Goal: Navigation & Orientation: Find specific page/section

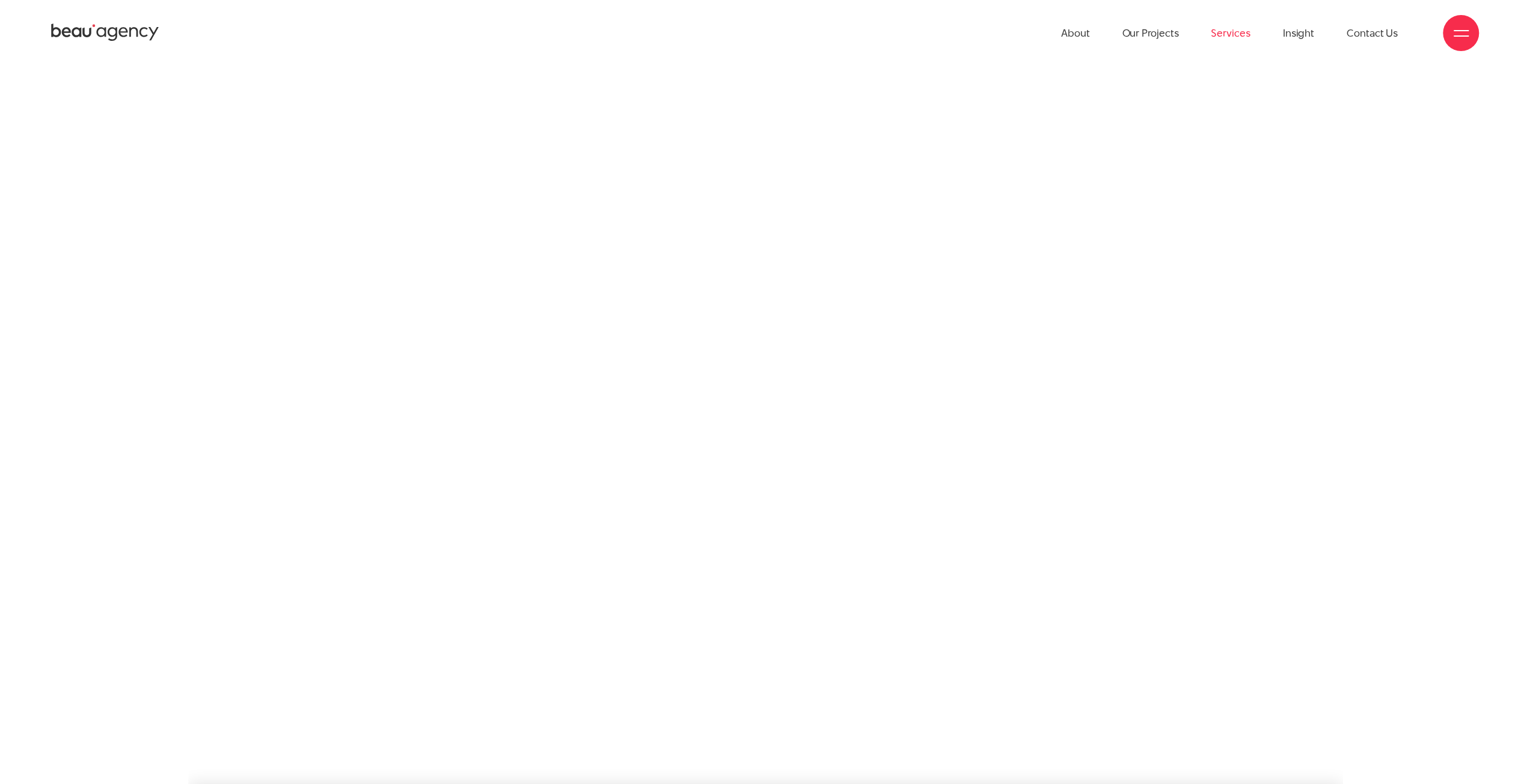
click at [1235, 40] on link "Services" at bounding box center [1230, 33] width 39 height 66
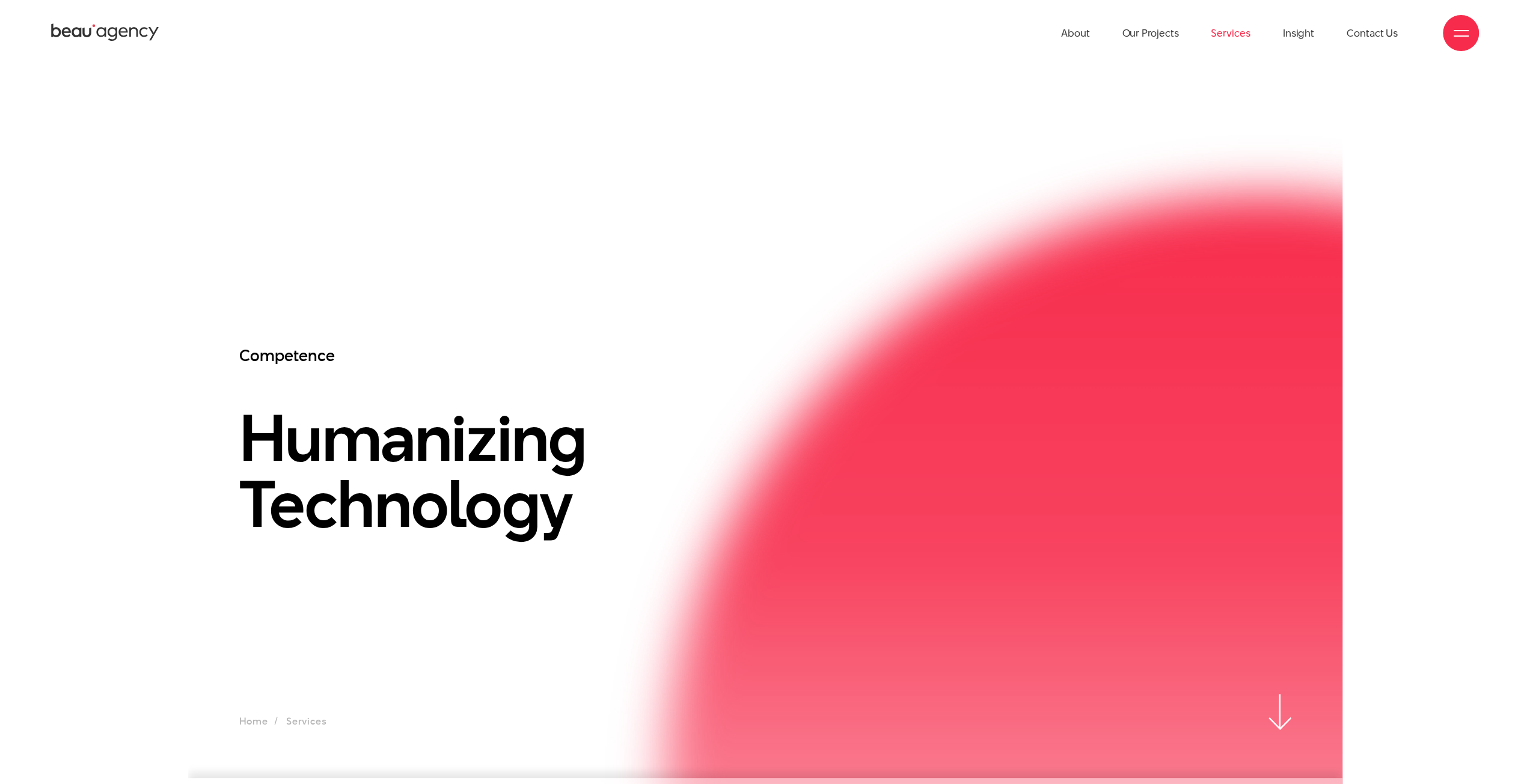
click at [1231, 38] on link "Services" at bounding box center [1230, 33] width 39 height 66
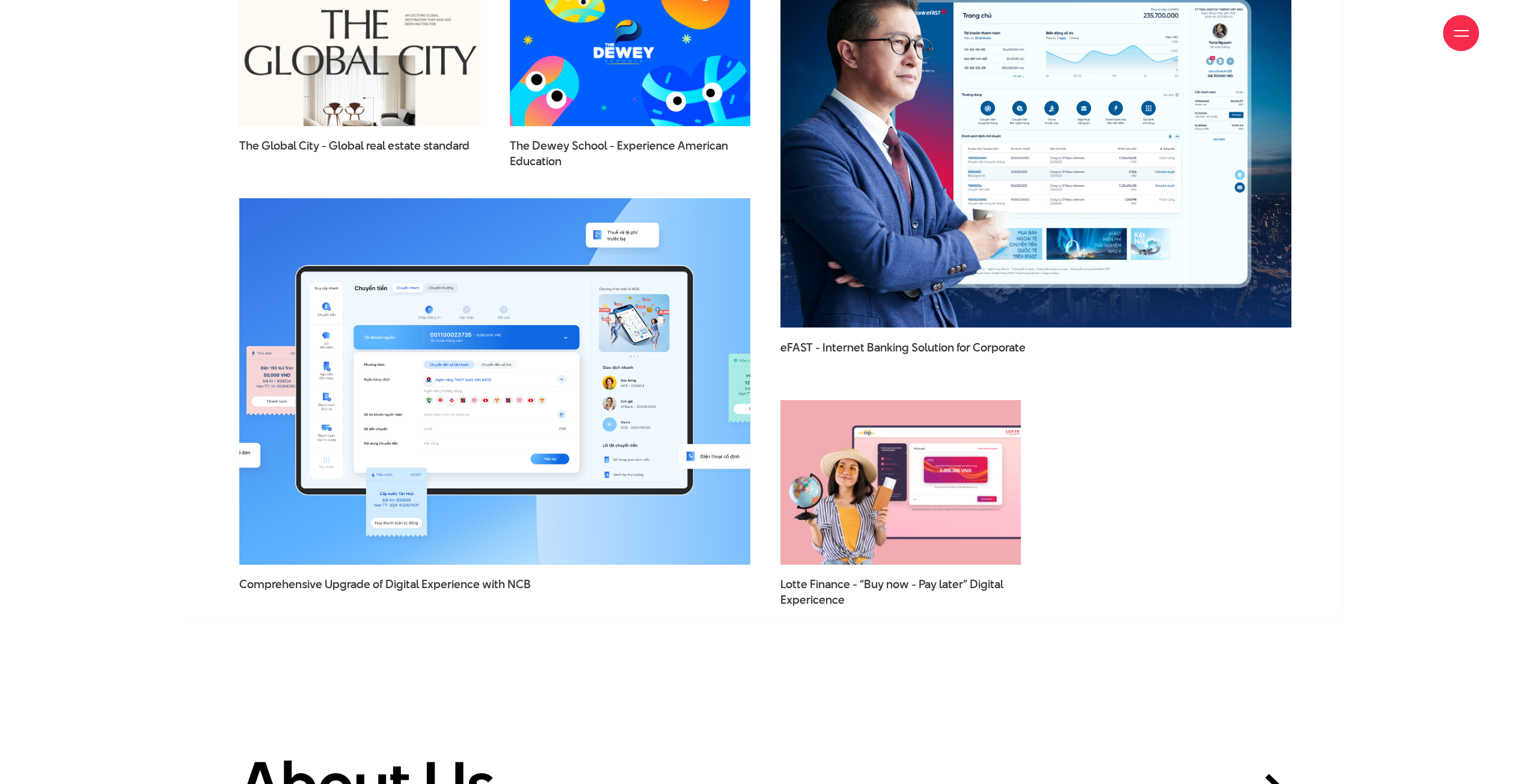
scroll to position [3966, 0]
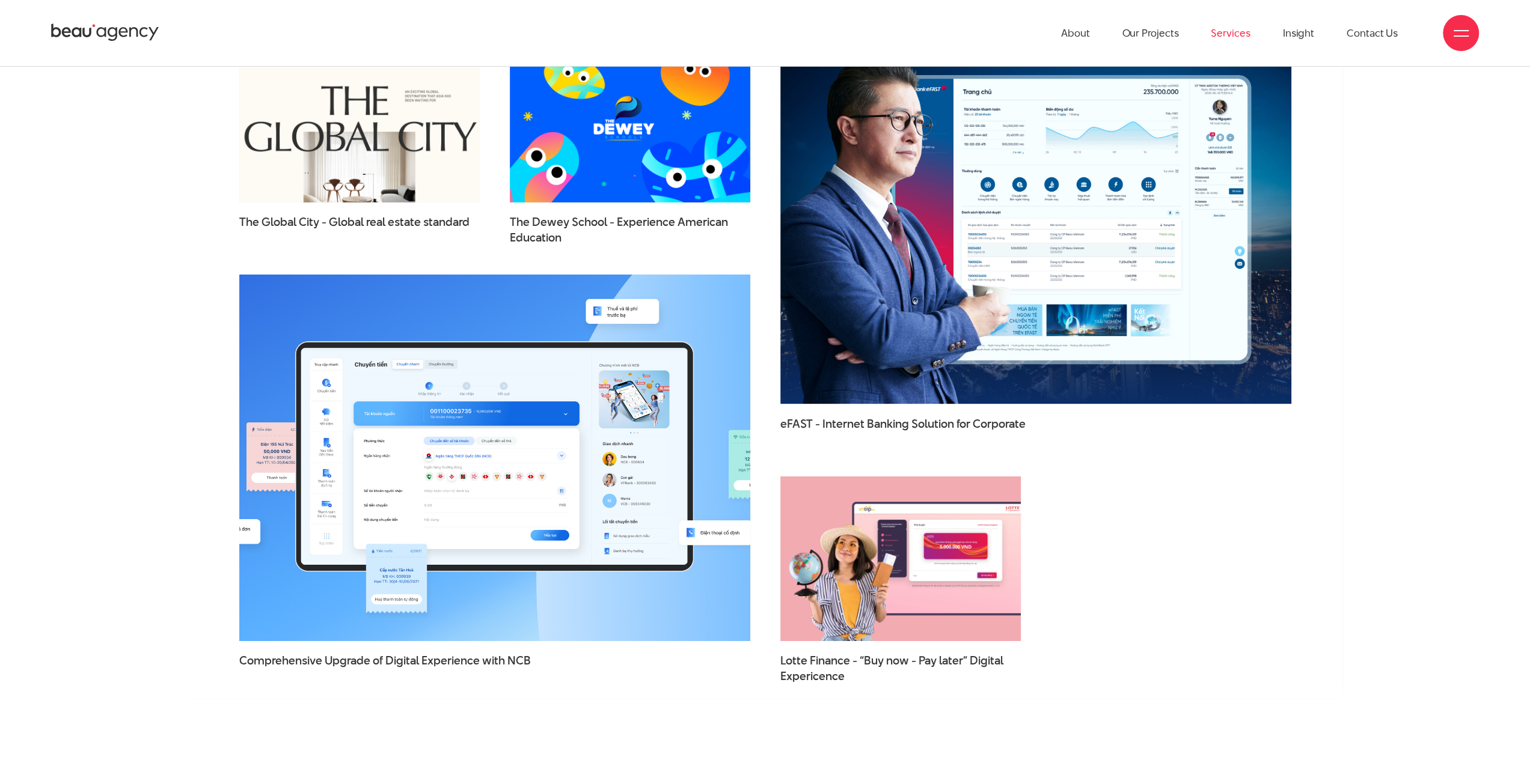
click at [1256, 30] on ul "About Our Projects Services Insight Contact Us" at bounding box center [1229, 33] width 336 height 66
click at [1227, 39] on link "Services" at bounding box center [1230, 33] width 39 height 66
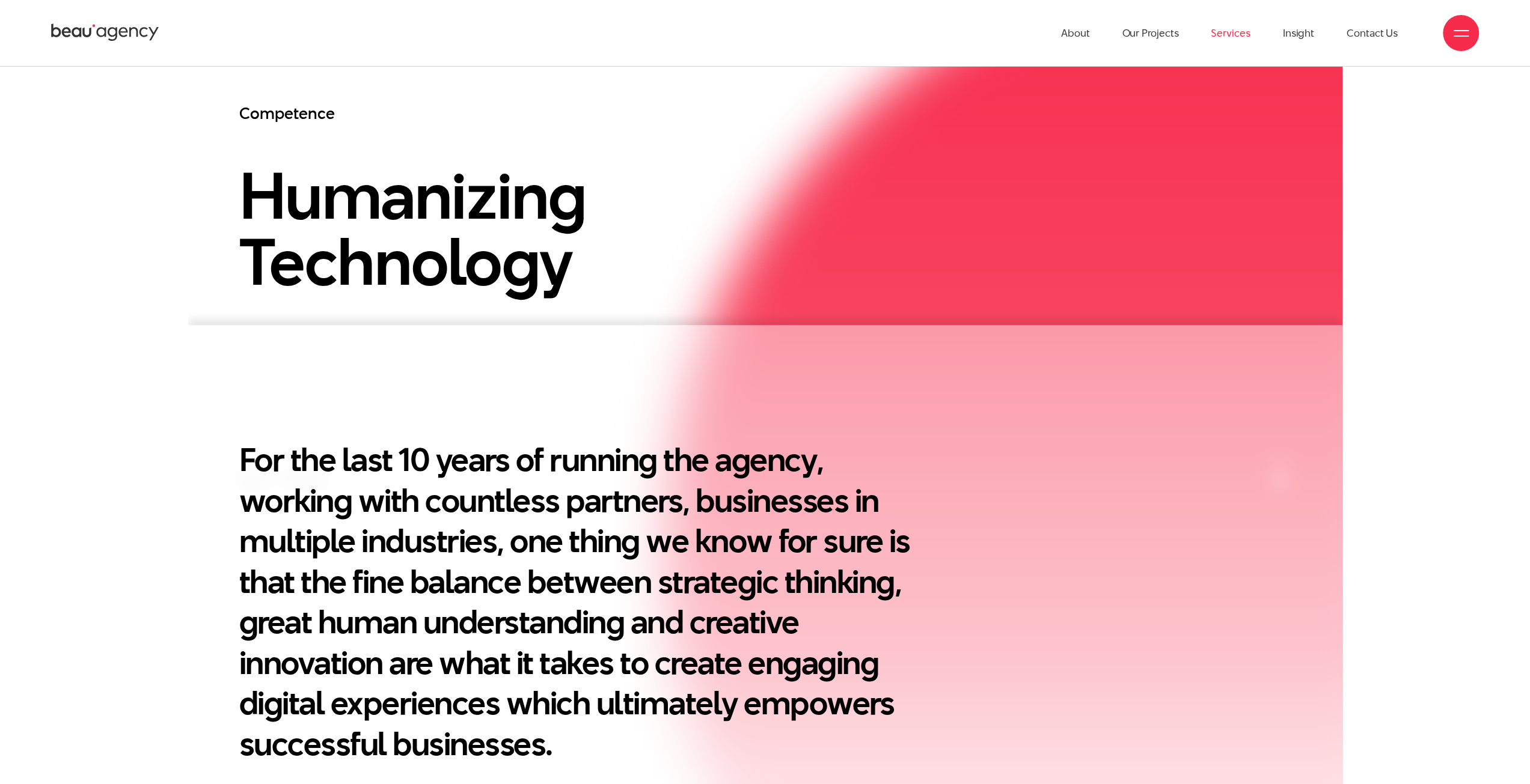
scroll to position [300, 0]
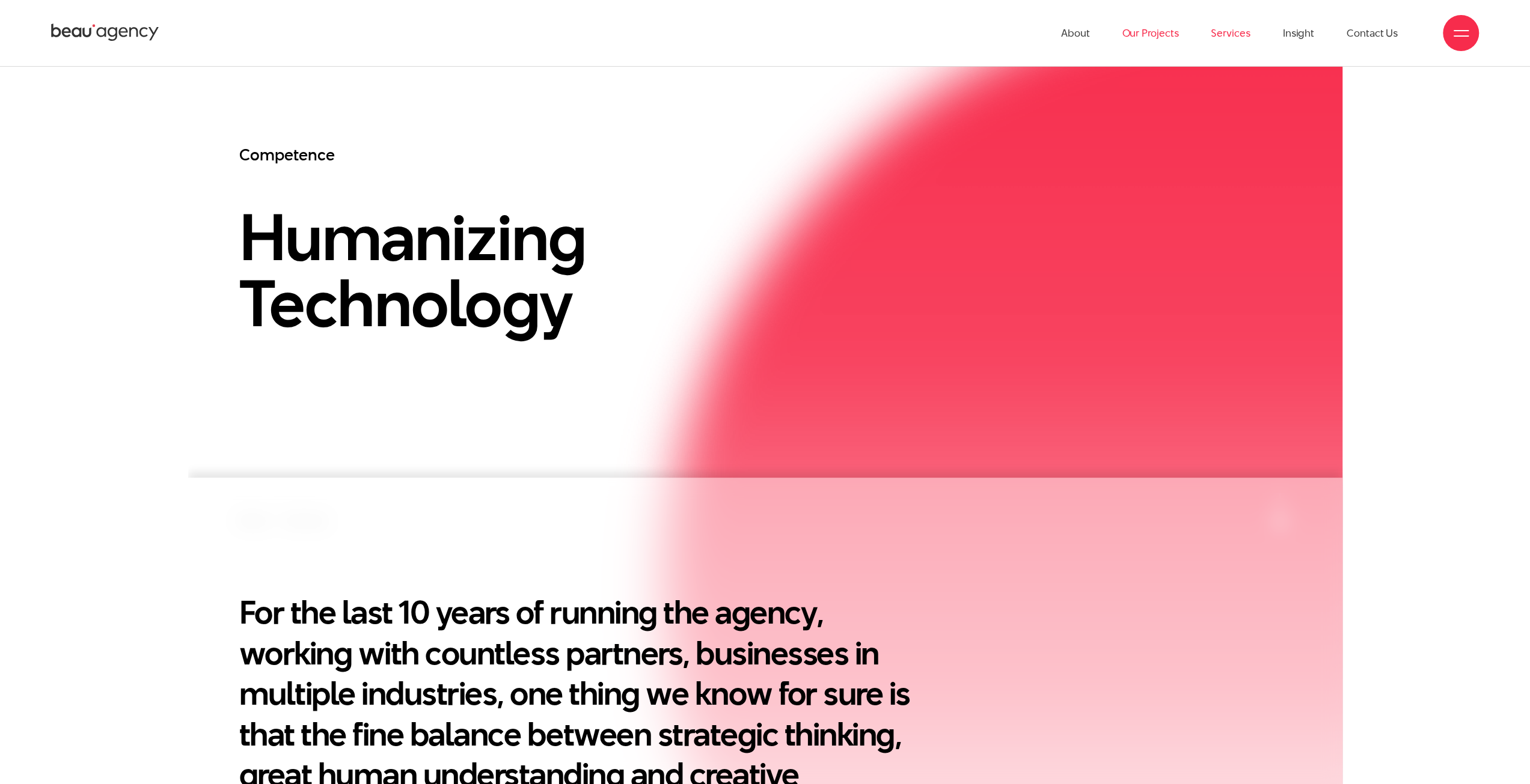
click at [1170, 32] on link "Our Projects" at bounding box center [1150, 33] width 56 height 66
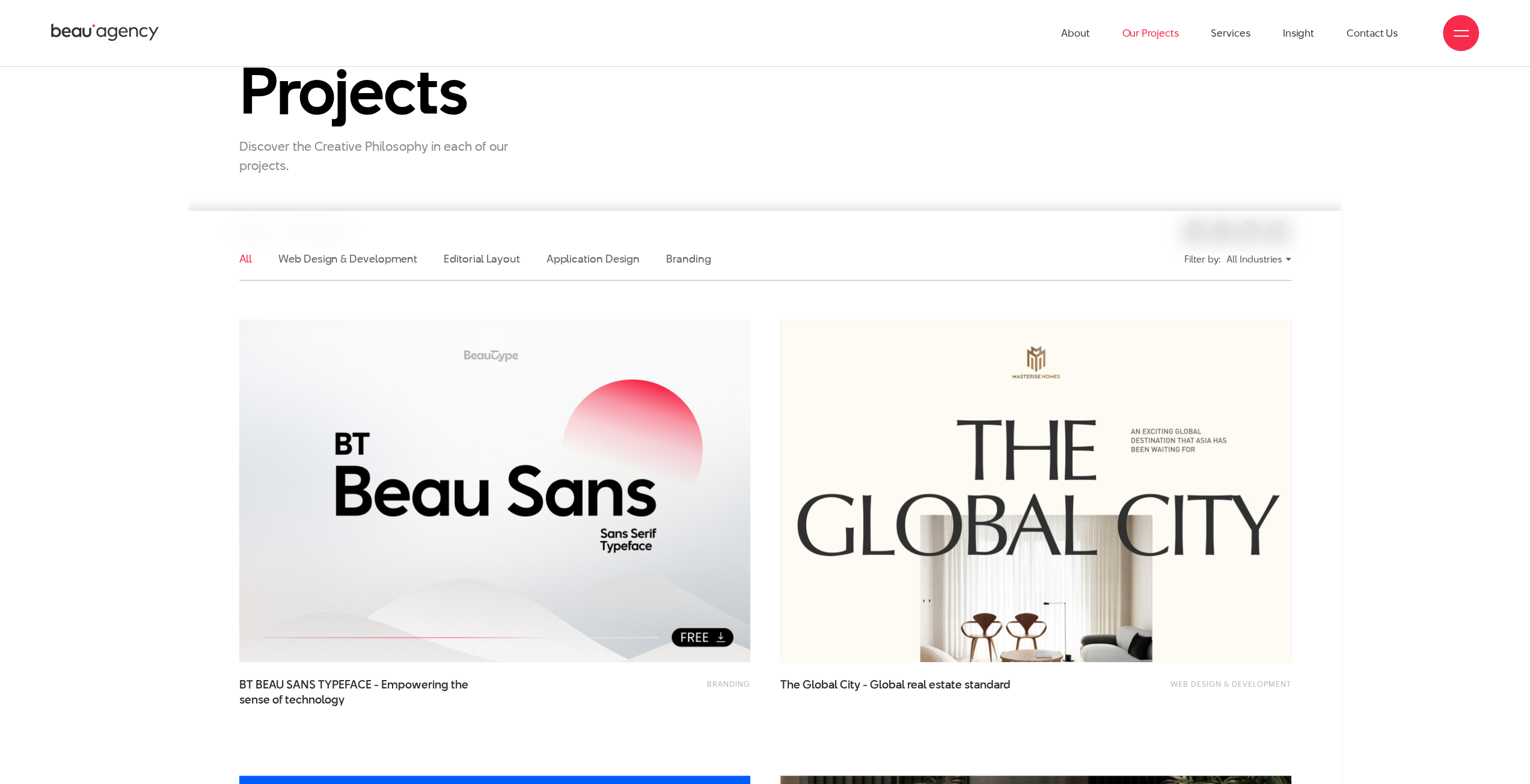
scroll to position [60, 0]
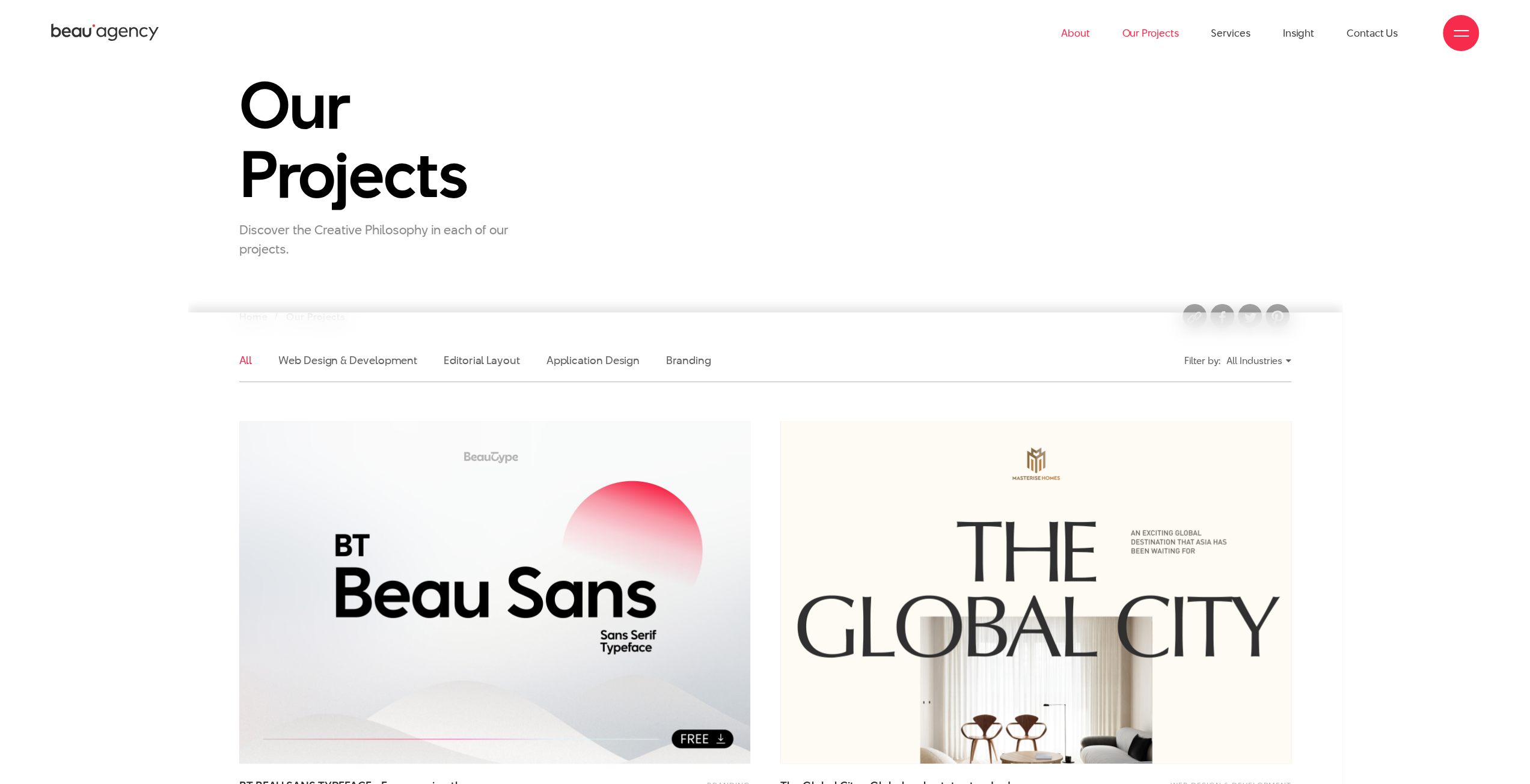
click at [1083, 35] on link "About" at bounding box center [1075, 33] width 29 height 66
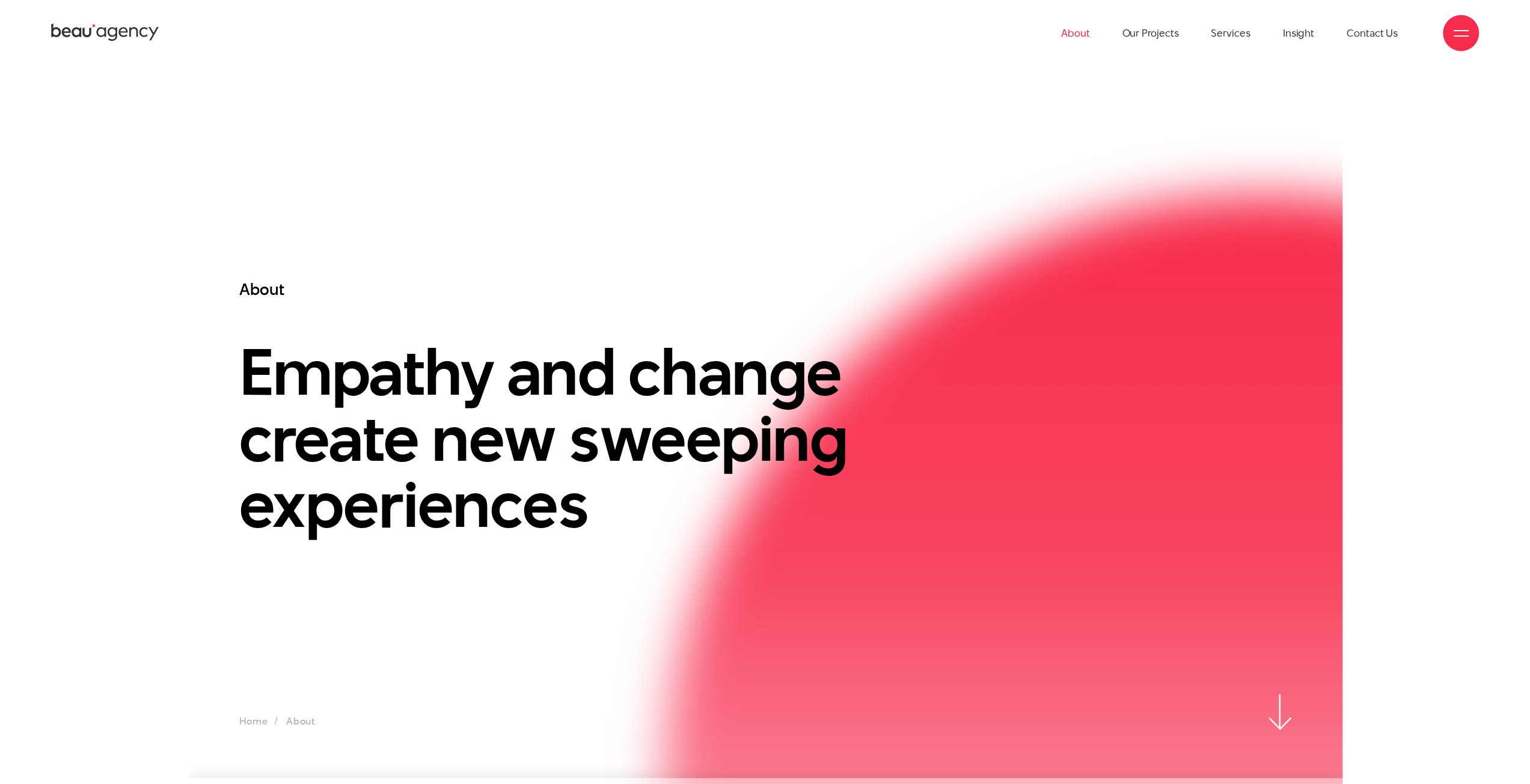
click at [82, 32] on icon at bounding box center [104, 33] width 108 height 21
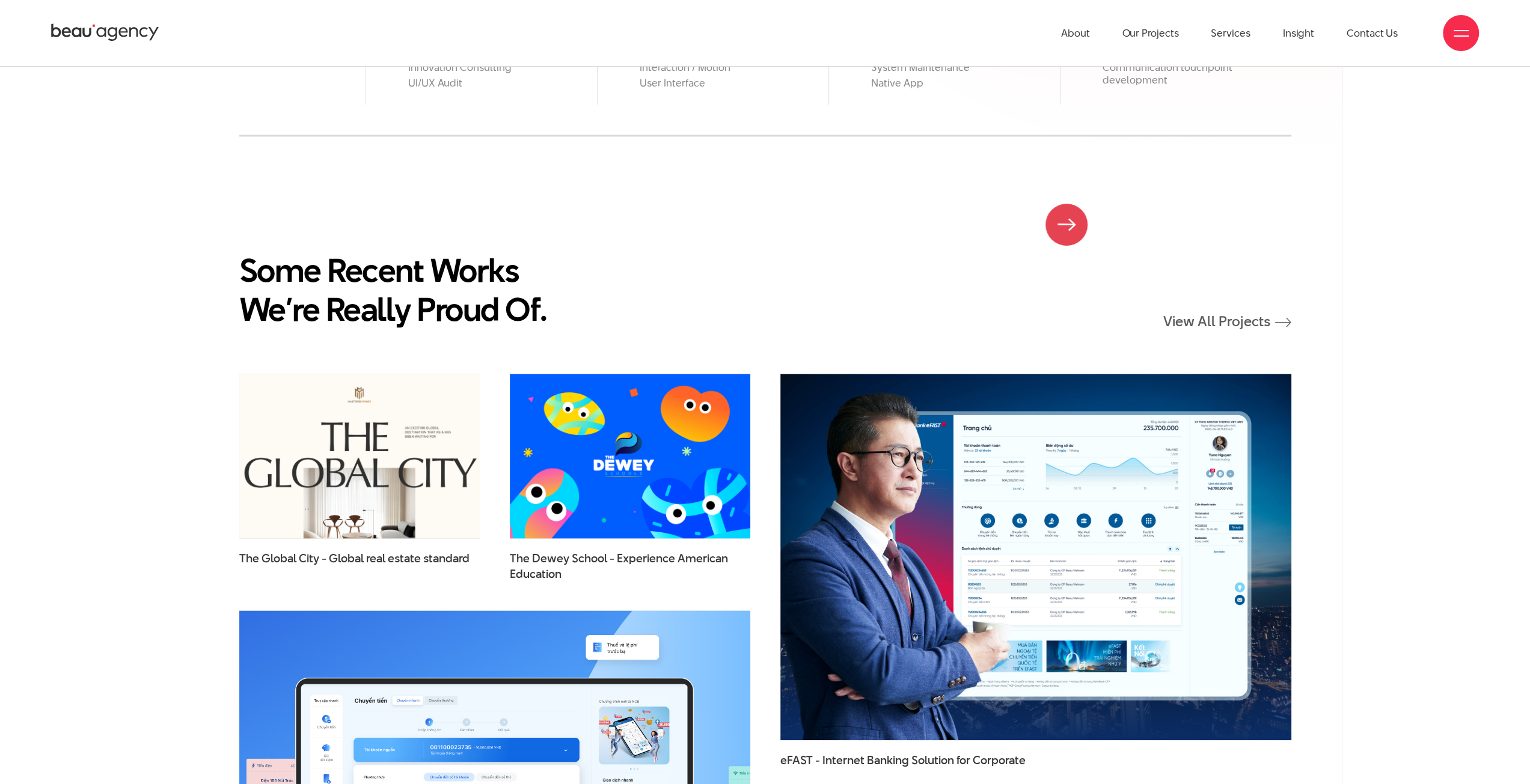
scroll to position [1651, 0]
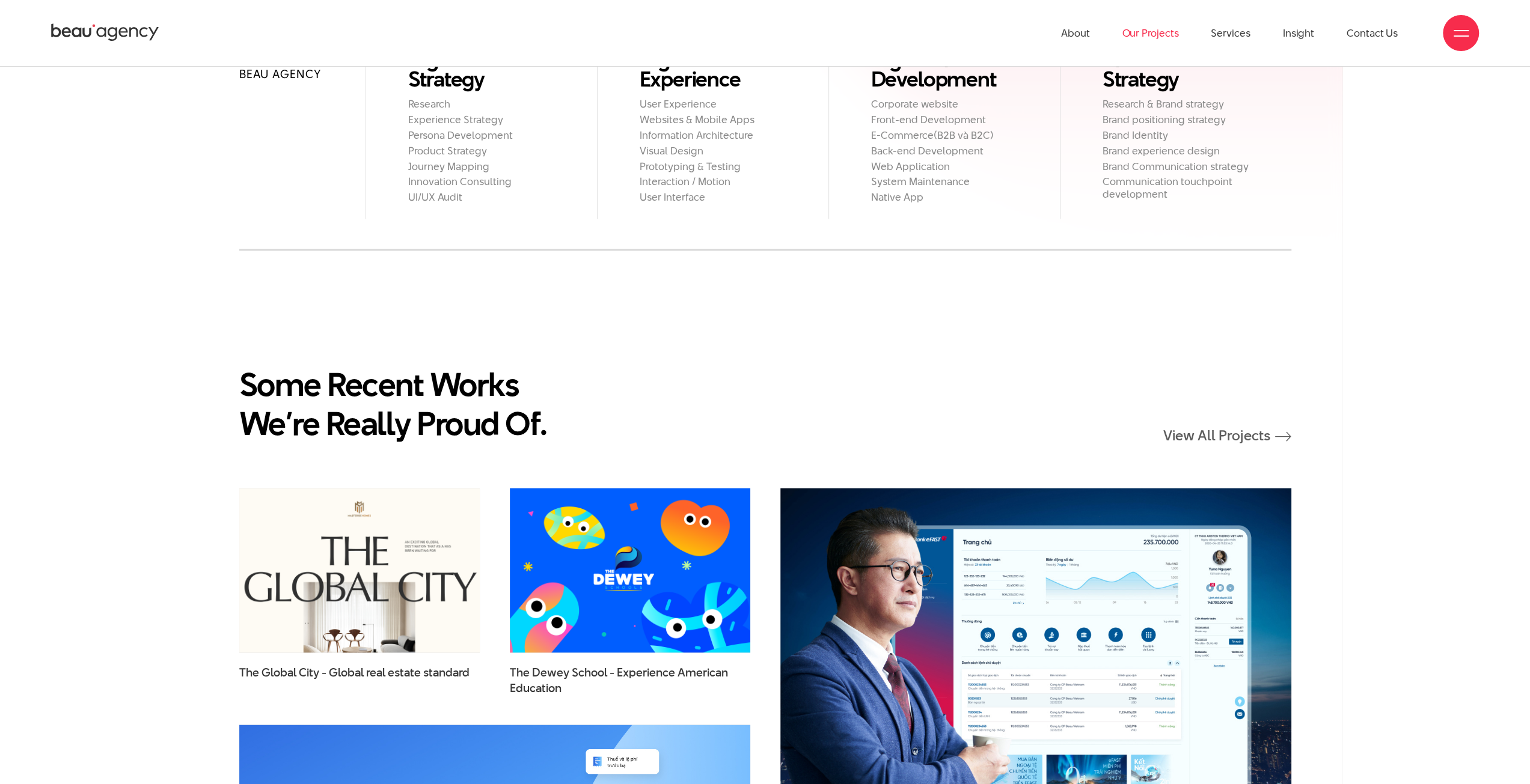
click at [1160, 35] on link "Our Projects" at bounding box center [1150, 33] width 56 height 66
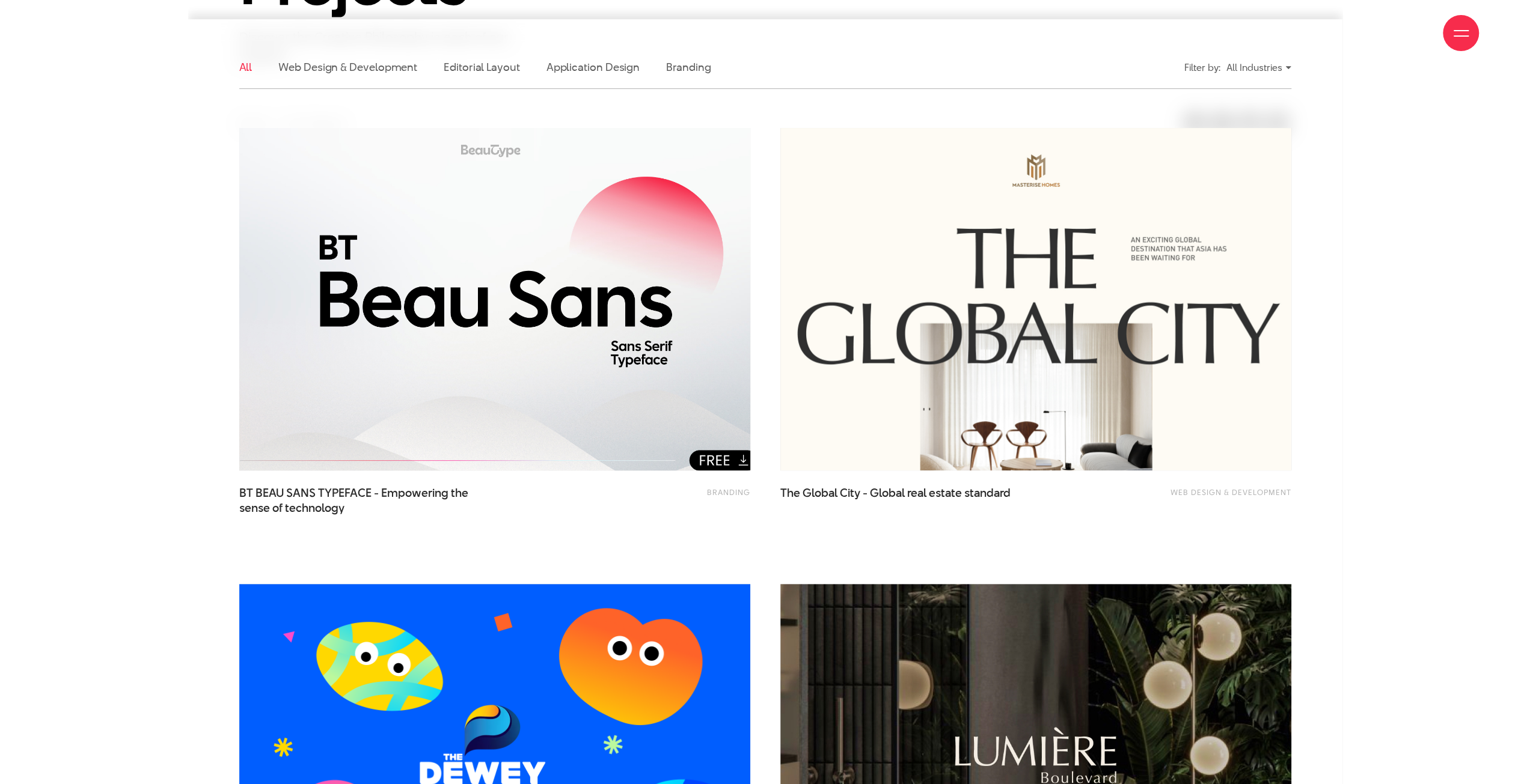
scroll to position [360, 0]
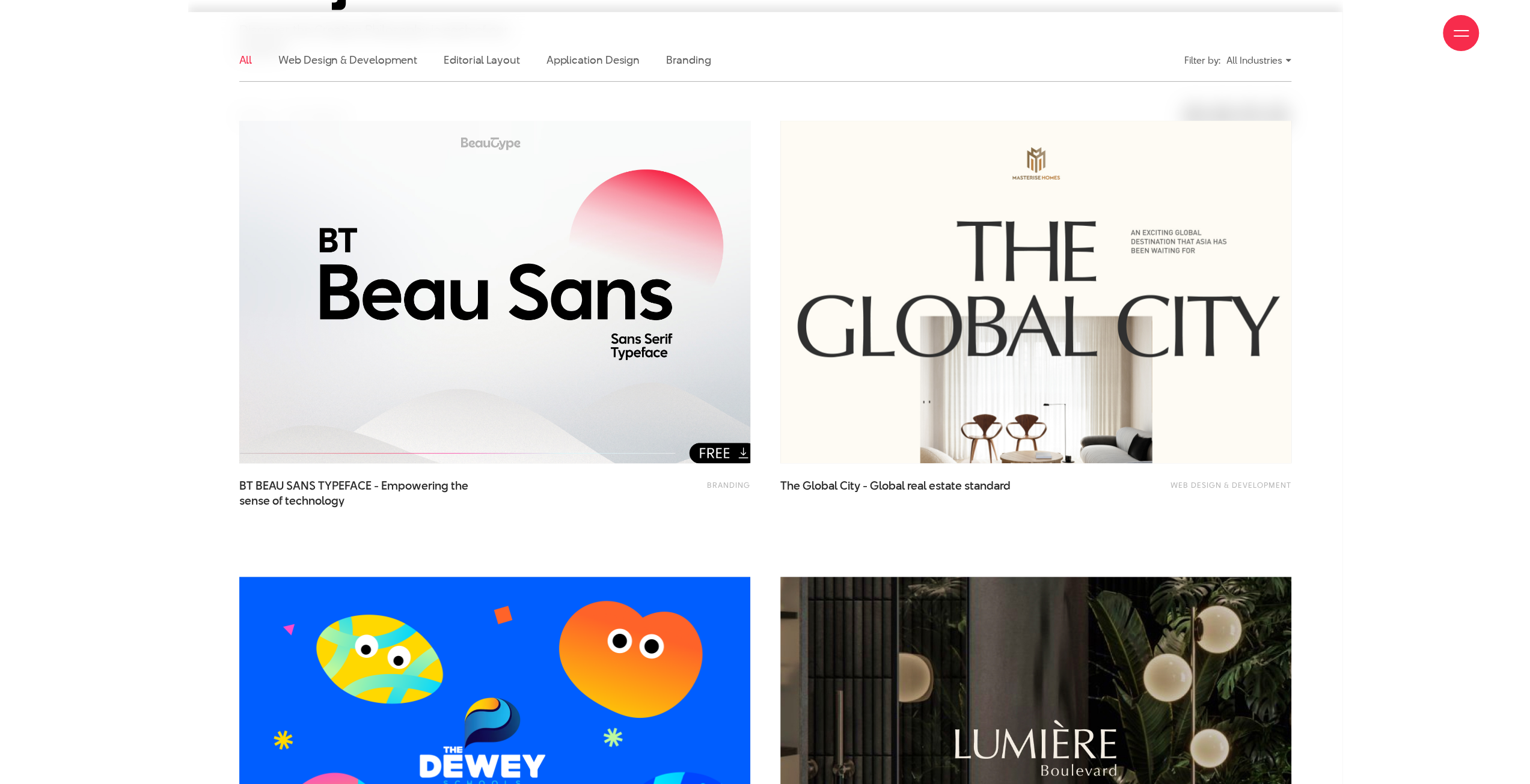
click at [640, 400] on img at bounding box center [494, 292] width 562 height 376
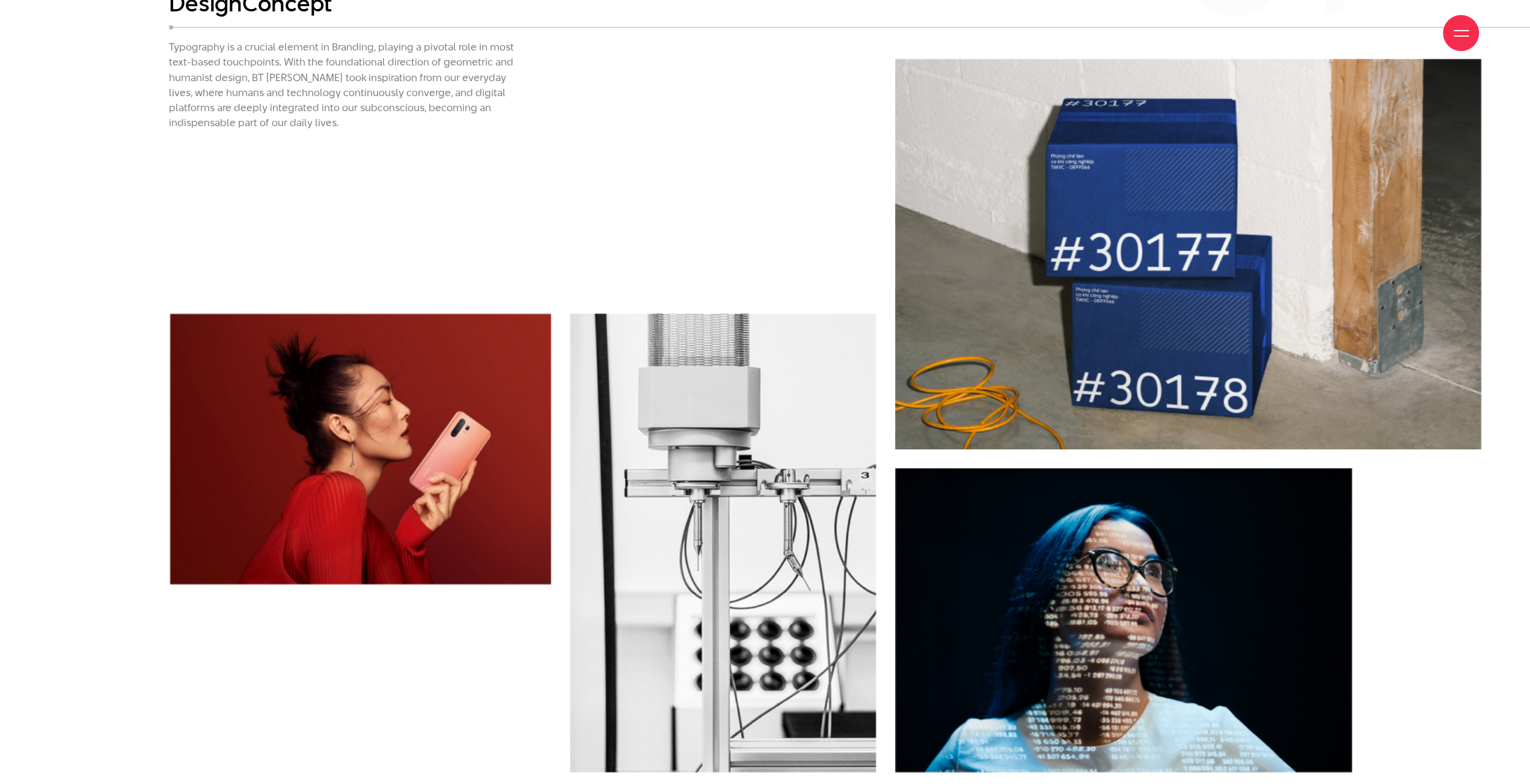
scroll to position [4987, 0]
